Goal: Find specific page/section: Find specific page/section

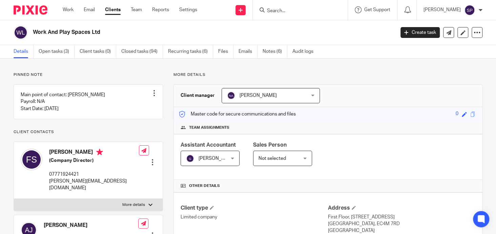
click at [271, 11] on input "Search" at bounding box center [296, 11] width 61 height 6
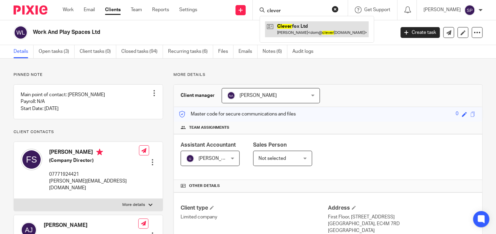
type input "clever"
click at [295, 23] on link at bounding box center [317, 29] width 104 height 16
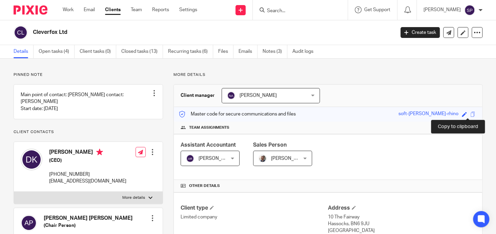
click at [470, 115] on span at bounding box center [472, 114] width 5 height 5
click at [277, 11] on input "Search" at bounding box center [296, 11] width 61 height 6
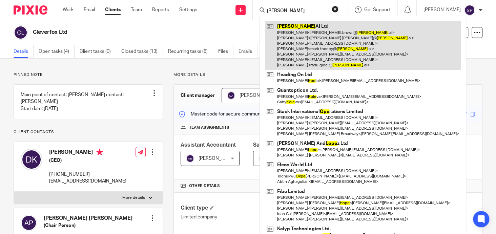
type input "kope"
click at [302, 25] on link at bounding box center [363, 45] width 196 height 48
click at [284, 26] on link at bounding box center [363, 45] width 196 height 48
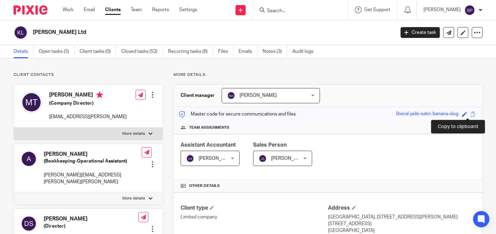
click at [470, 114] on span at bounding box center [472, 114] width 5 height 5
